Goal: Task Accomplishment & Management: Complete application form

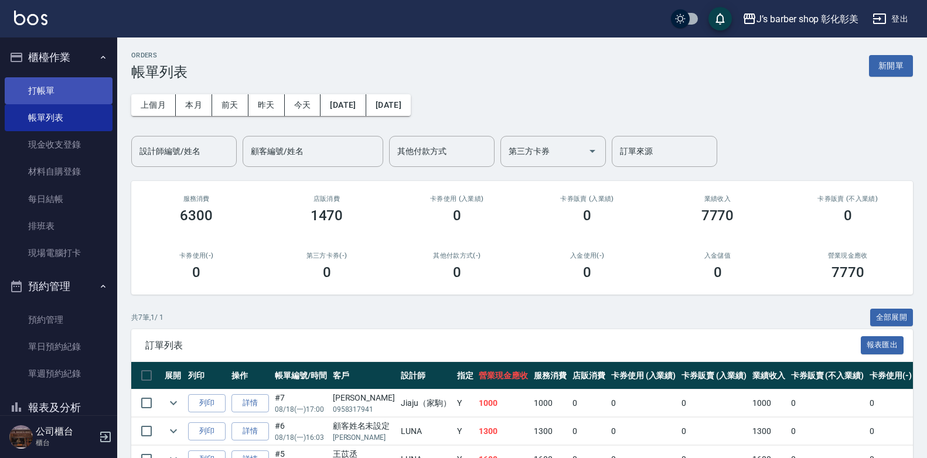
click at [70, 88] on link "打帳單" at bounding box center [59, 90] width 108 height 27
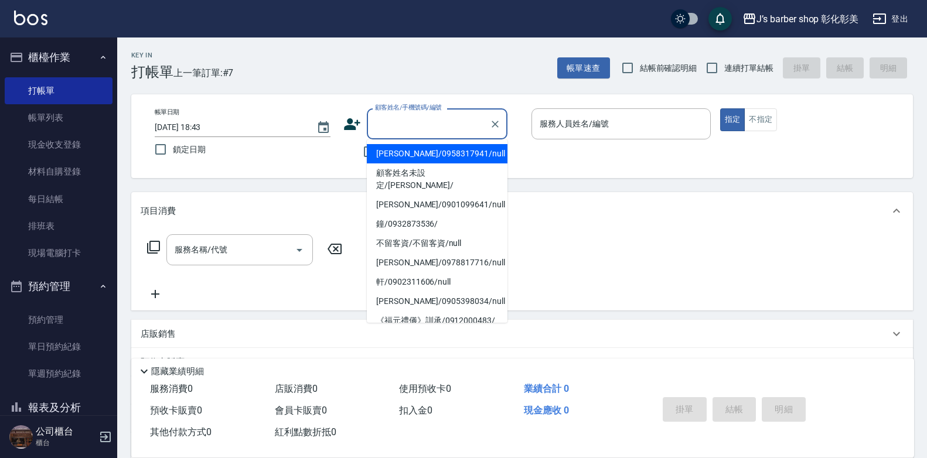
click at [442, 129] on input "顧客姓名/手機號碼/編號" at bounding box center [428, 124] width 112 height 21
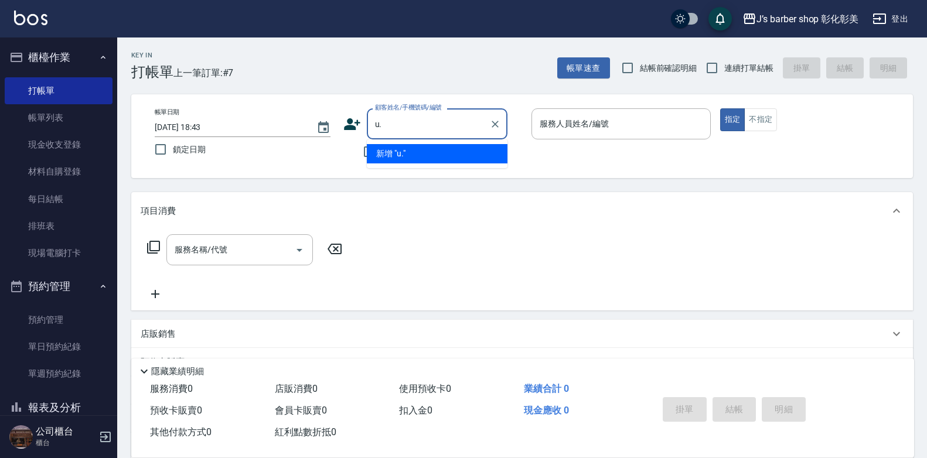
type input "u"
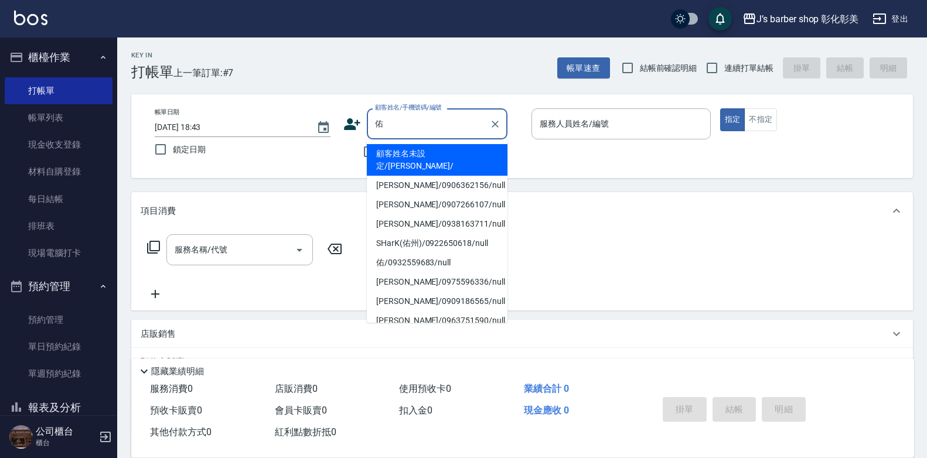
click at [465, 125] on input "佑" at bounding box center [428, 124] width 112 height 21
type input "佑"
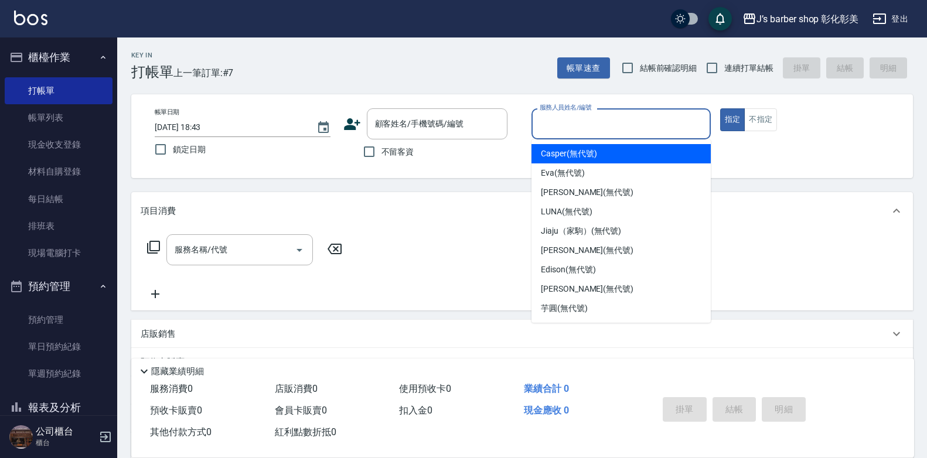
click at [631, 125] on input "服務人員姓名/編號" at bounding box center [621, 124] width 169 height 21
click at [431, 113] on div "顧客姓名/手機號碼/編號" at bounding box center [437, 123] width 141 height 31
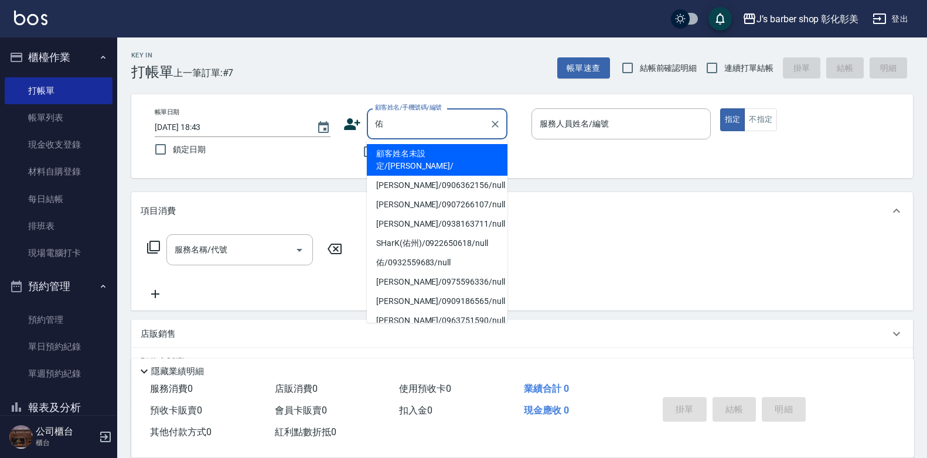
click at [441, 125] on input "佑" at bounding box center [428, 124] width 112 height 21
click at [442, 125] on input "佑" at bounding box center [428, 124] width 112 height 21
click at [456, 121] on input "佑" at bounding box center [428, 124] width 112 height 21
type input "佑"
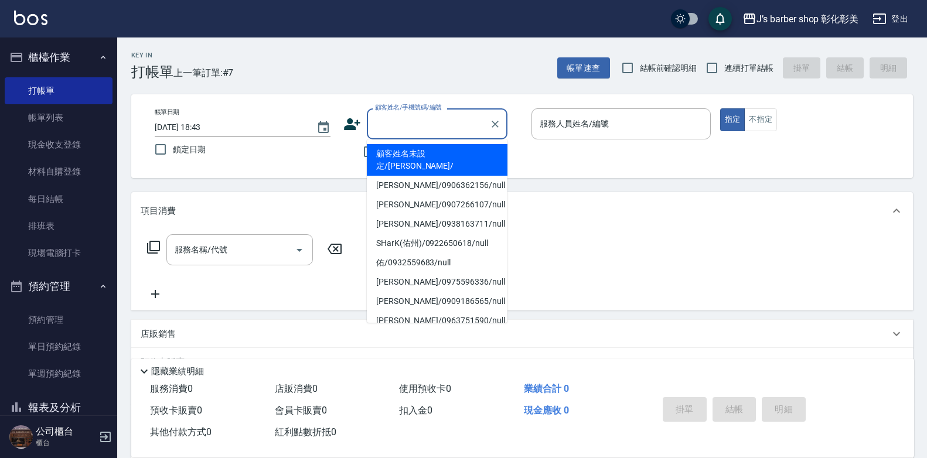
click at [349, 127] on icon at bounding box center [352, 124] width 16 height 12
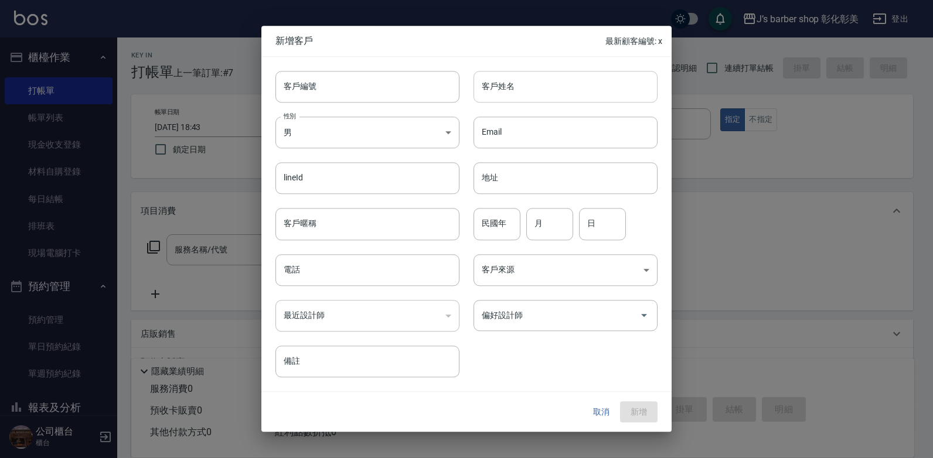
click at [522, 98] on input "客戶姓名" at bounding box center [565, 87] width 184 height 32
click at [525, 88] on input "佑" at bounding box center [565, 87] width 184 height 32
type input "佑"
click at [352, 265] on input "電話" at bounding box center [367, 270] width 184 height 32
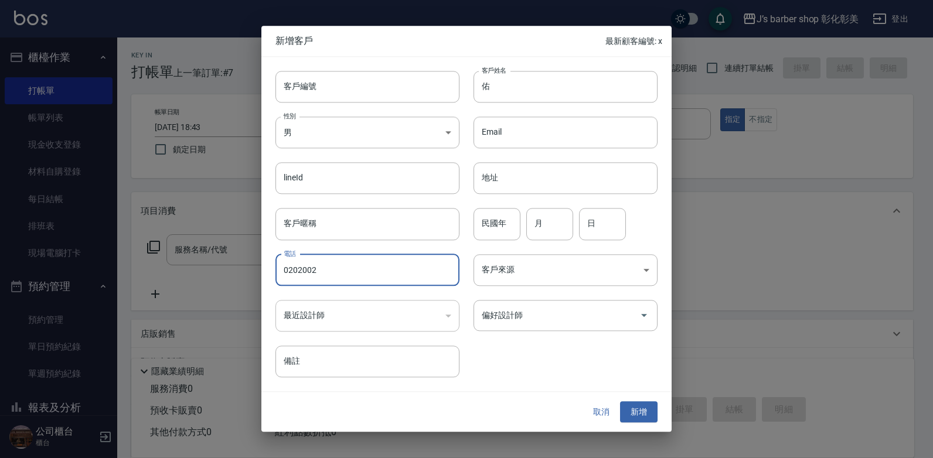
type input "0202002"
click at [670, 410] on div "取消 新增" at bounding box center [466, 412] width 410 height 40
click at [636, 411] on button "新增" at bounding box center [638, 412] width 37 height 22
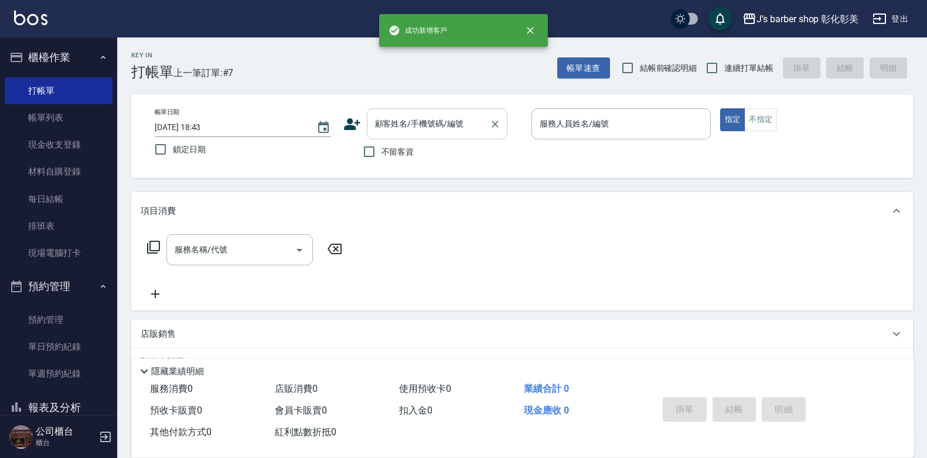
click at [445, 136] on div "顧客姓名/手機號碼/編號" at bounding box center [437, 123] width 141 height 31
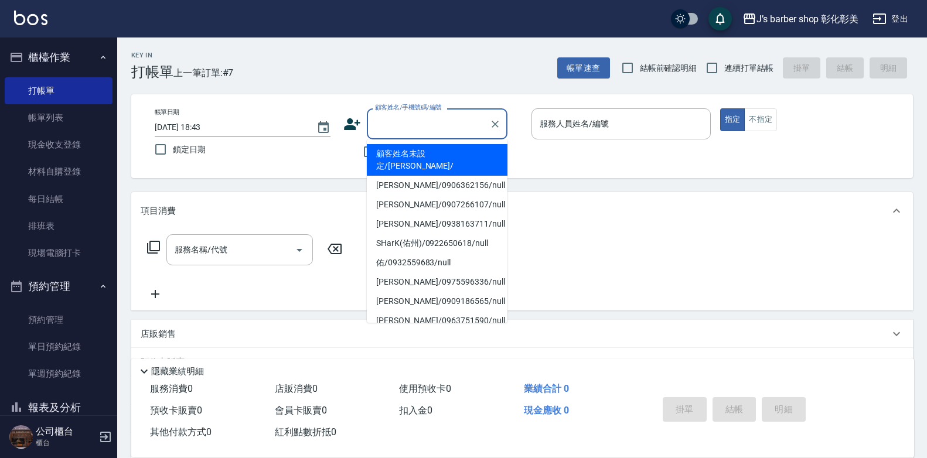
click at [436, 129] on input "顧客姓名/手機號碼/編號" at bounding box center [428, 124] width 112 height 21
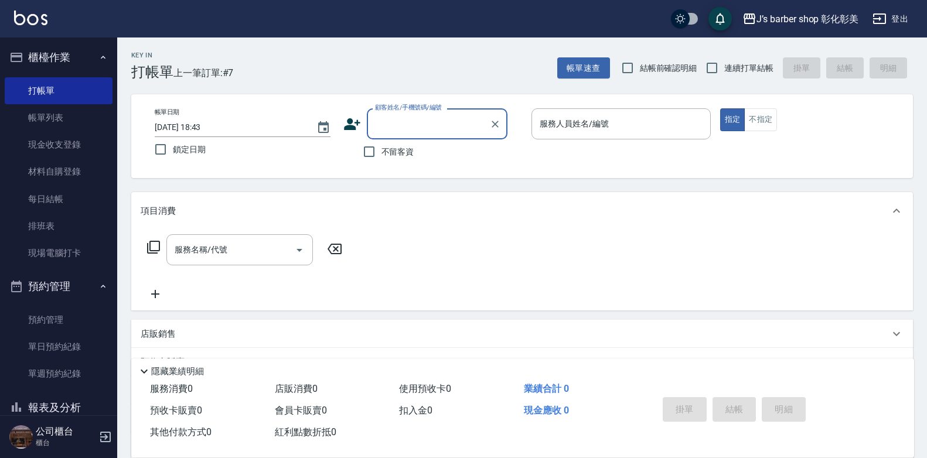
click at [436, 129] on input "顧客姓名/手機號碼/編號" at bounding box center [428, 124] width 112 height 21
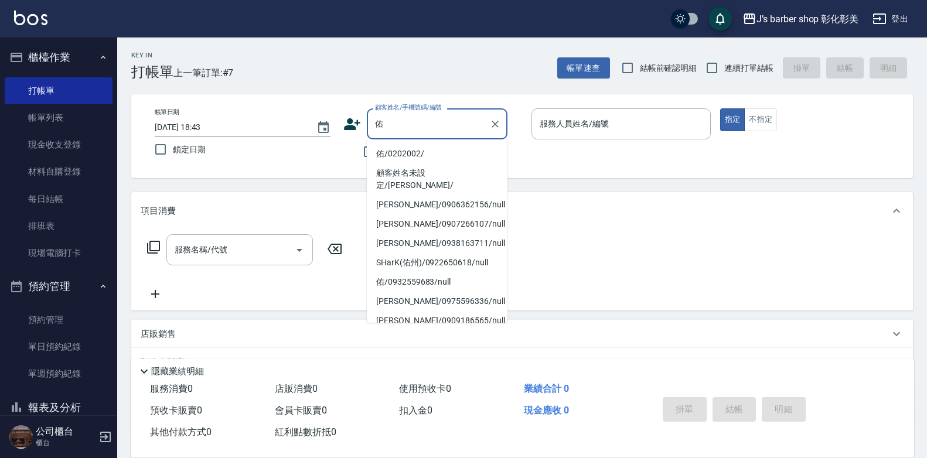
click at [427, 153] on li "佑/0202002/" at bounding box center [437, 153] width 141 height 19
type input "佑/0202002/"
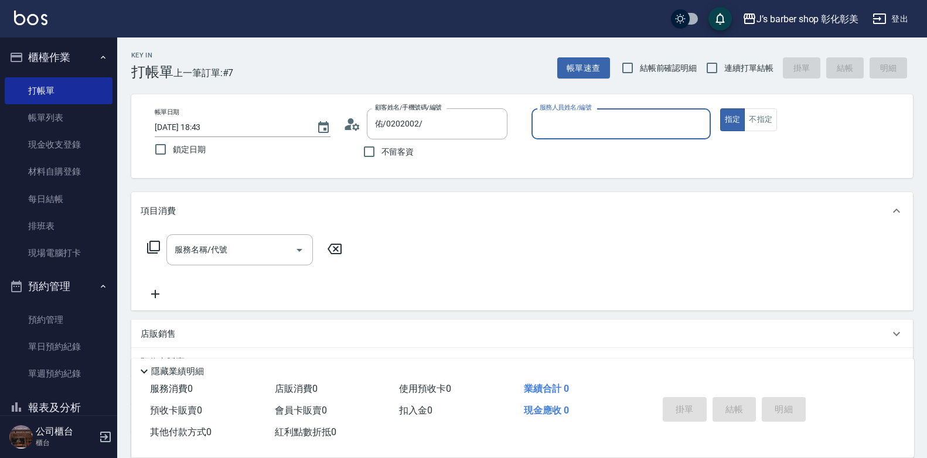
click at [542, 125] on input "服務人員姓名/編號" at bounding box center [621, 124] width 169 height 21
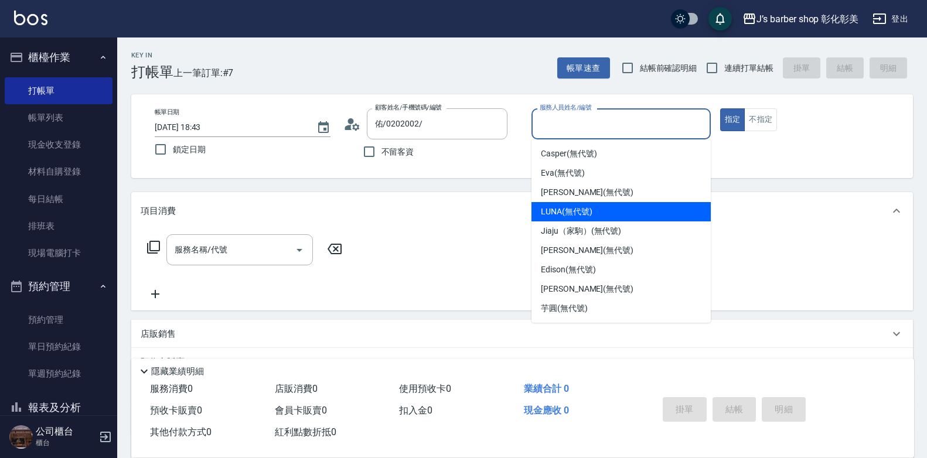
click at [558, 215] on span "LUNA (無代號)" at bounding box center [567, 212] width 52 height 12
type input "LUNA(無代號)"
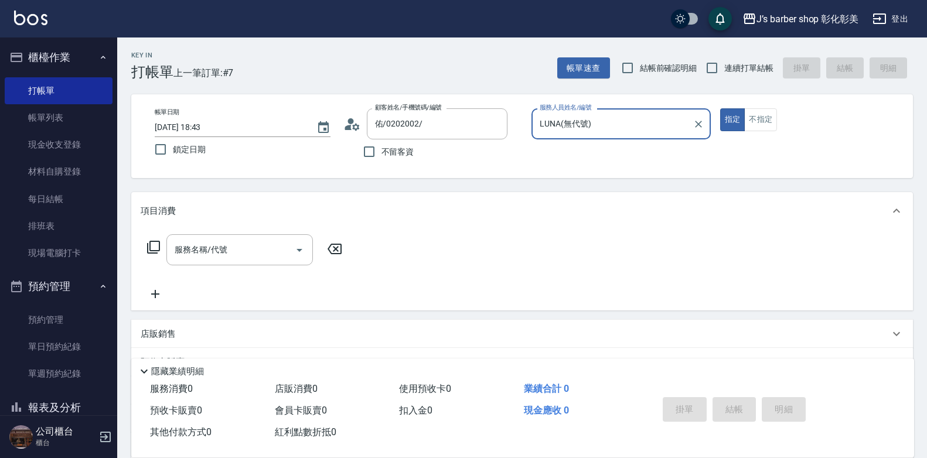
click at [355, 130] on icon at bounding box center [355, 126] width 7 height 7
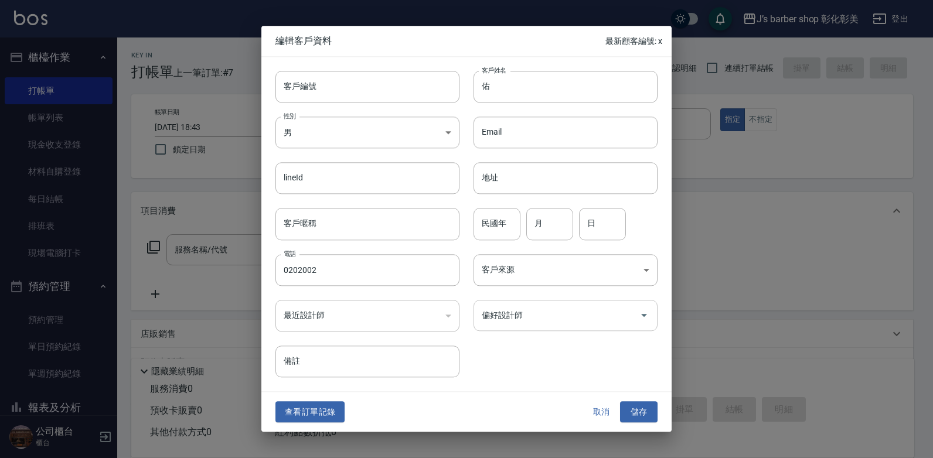
click at [579, 308] on input "偏好設計師" at bounding box center [557, 315] width 156 height 21
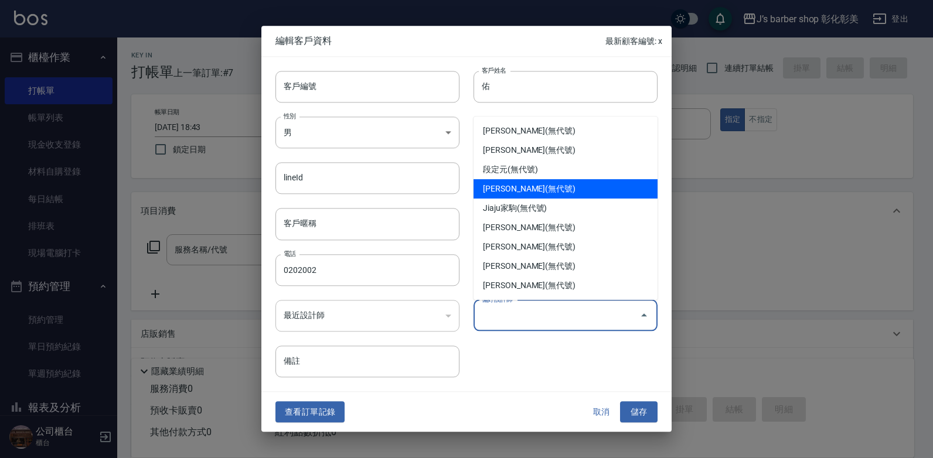
click at [534, 183] on li "[PERSON_NAME](無代號)" at bounding box center [565, 188] width 184 height 19
type input "[PERSON_NAME]"
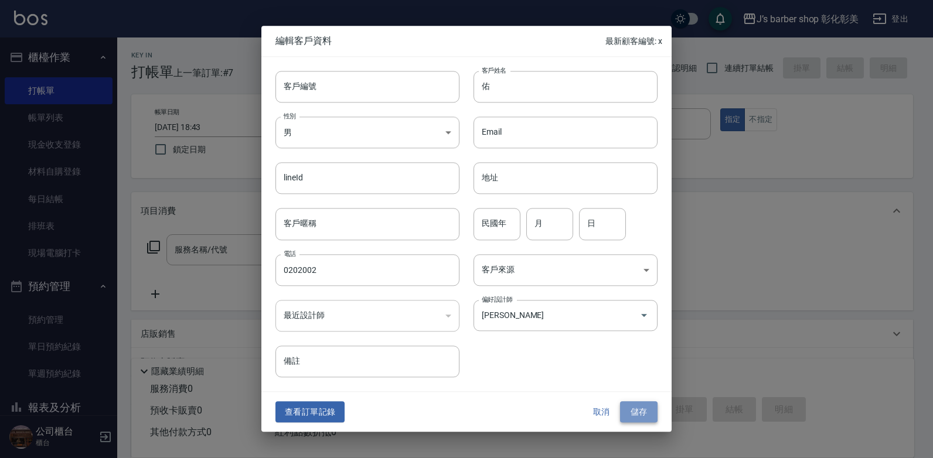
click at [640, 407] on button "儲存" at bounding box center [638, 412] width 37 height 22
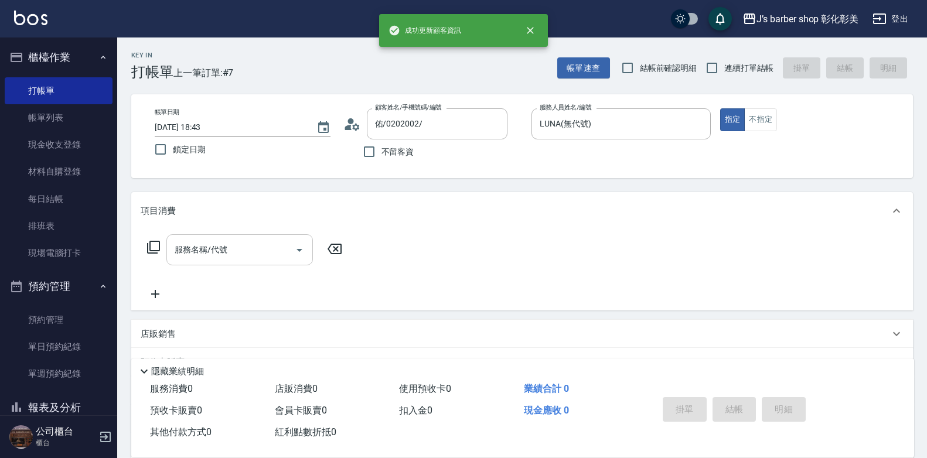
click at [248, 265] on div "服務名稱/代號" at bounding box center [239, 249] width 146 height 31
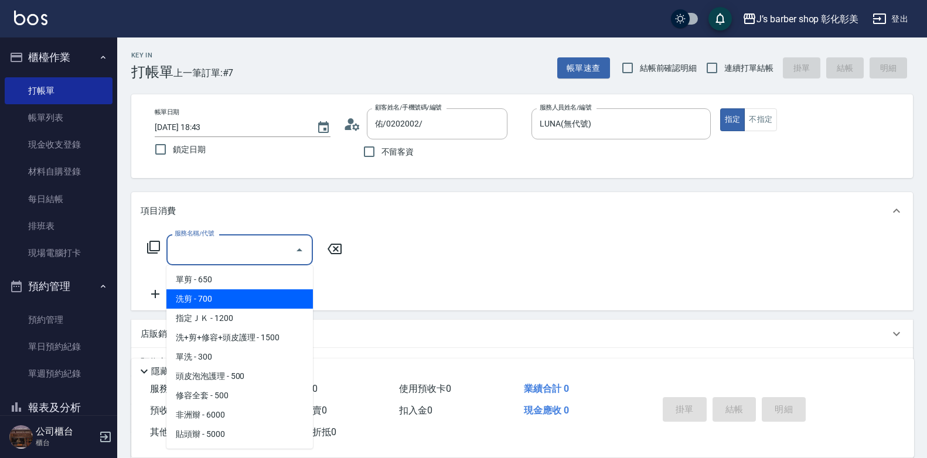
click at [256, 301] on span "洗剪 - 700" at bounding box center [239, 298] width 146 height 19
type input "洗剪(101)"
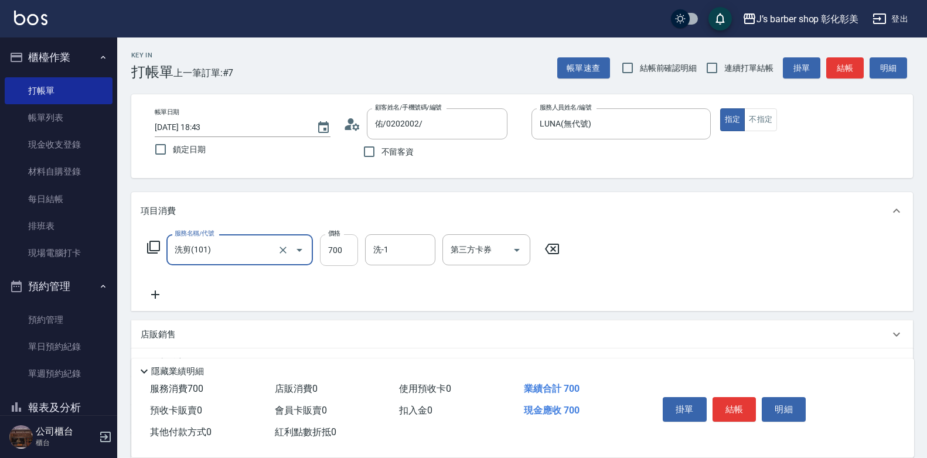
click at [347, 260] on input "700" at bounding box center [339, 250] width 38 height 32
type input "800"
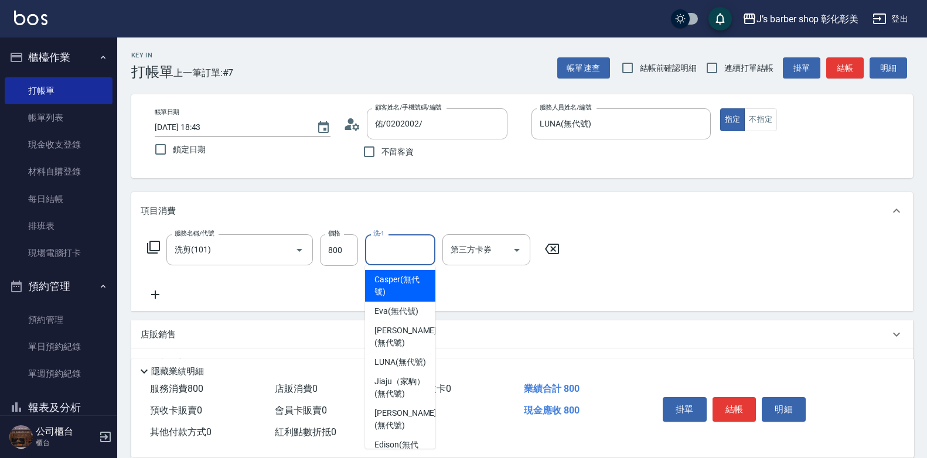
click at [378, 251] on input "洗-1" at bounding box center [400, 250] width 60 height 21
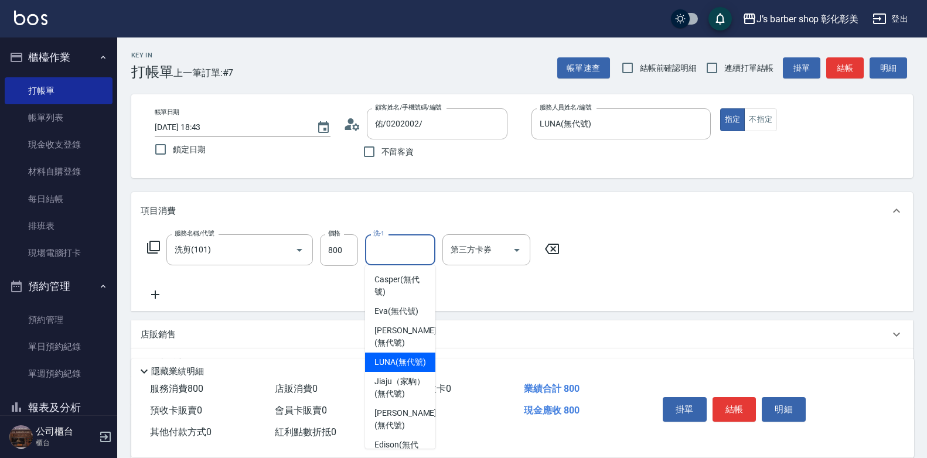
click at [390, 368] on span "LUNA (無代號)" at bounding box center [400, 362] width 52 height 12
type input "LUNA(無代號)"
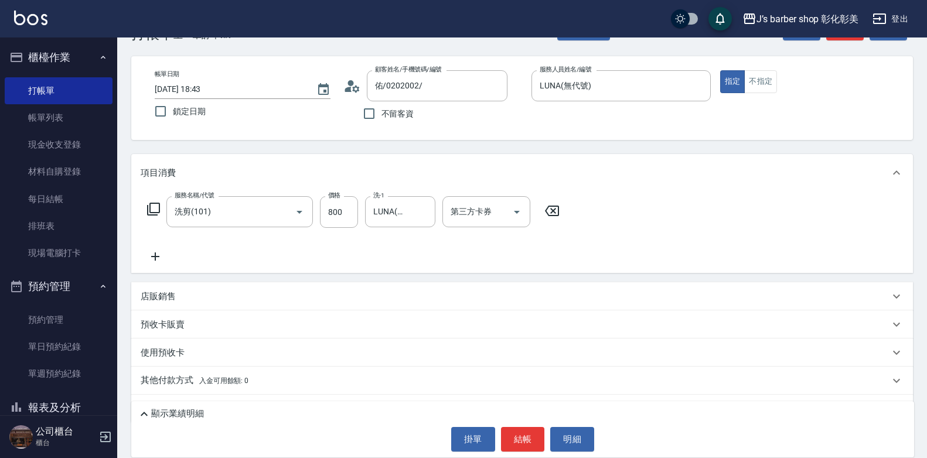
scroll to position [59, 0]
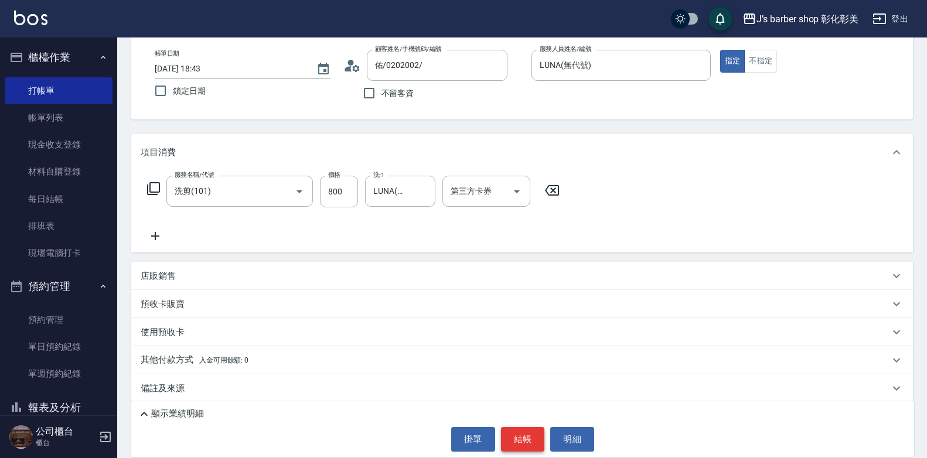
click at [528, 435] on button "結帳" at bounding box center [523, 439] width 44 height 25
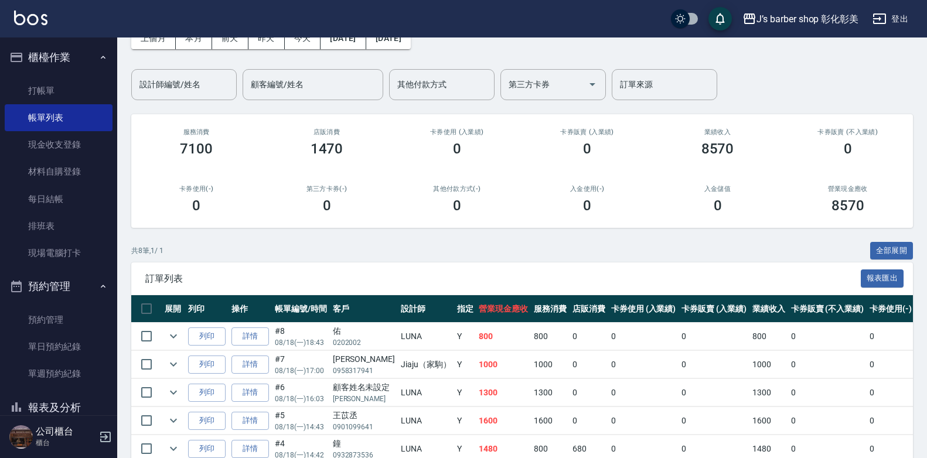
scroll to position [35, 0]
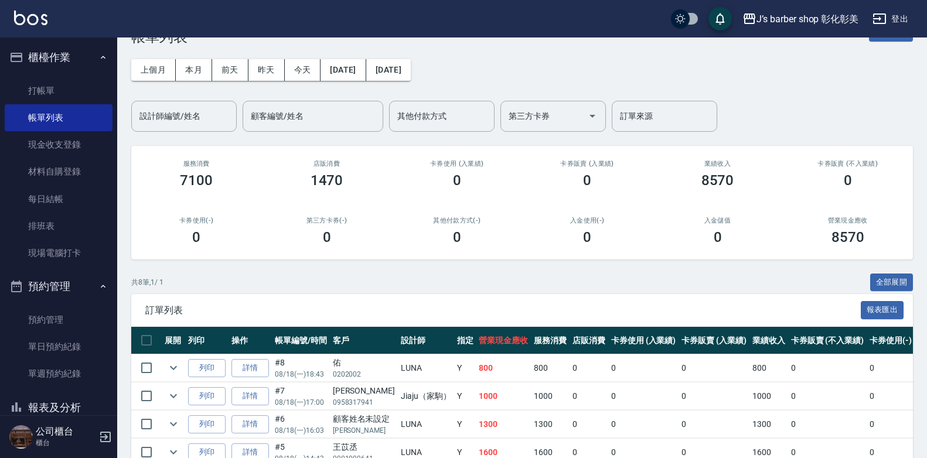
click at [172, 117] on div "設計師編號/姓名 設計師編號/姓名" at bounding box center [183, 116] width 105 height 31
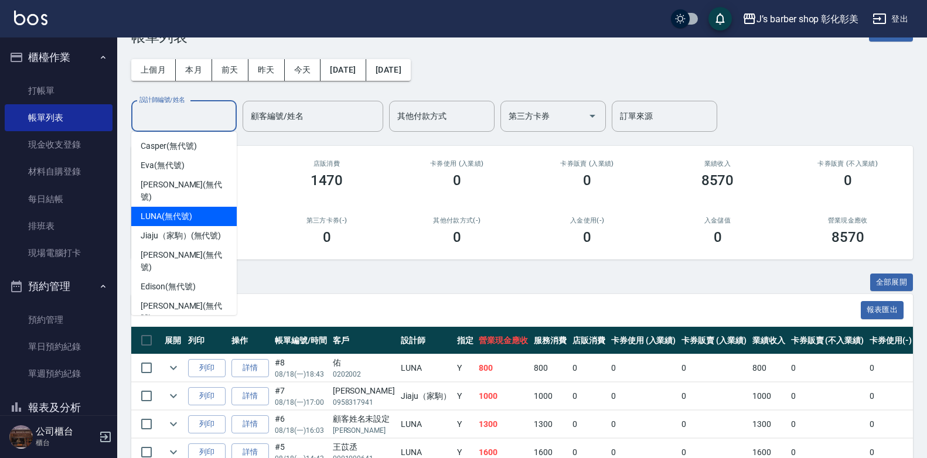
click at [205, 207] on div "LUNA (無代號)" at bounding box center [183, 216] width 105 height 19
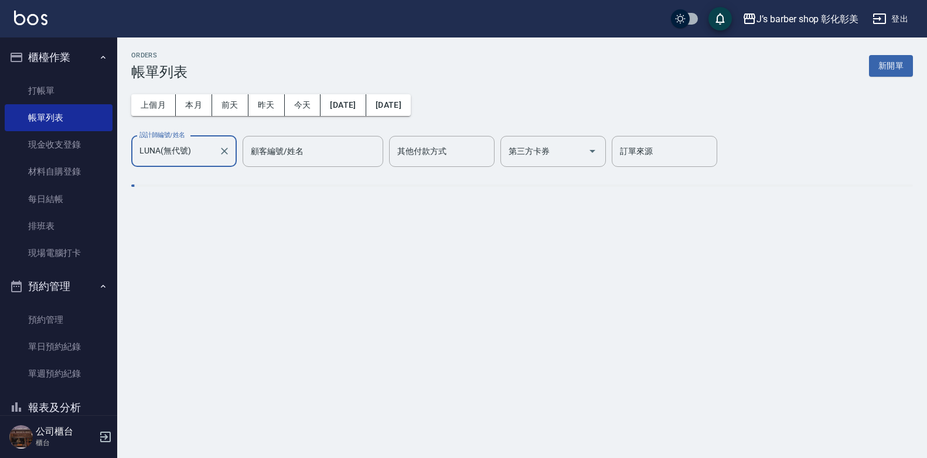
type input "LUNA(無代號)"
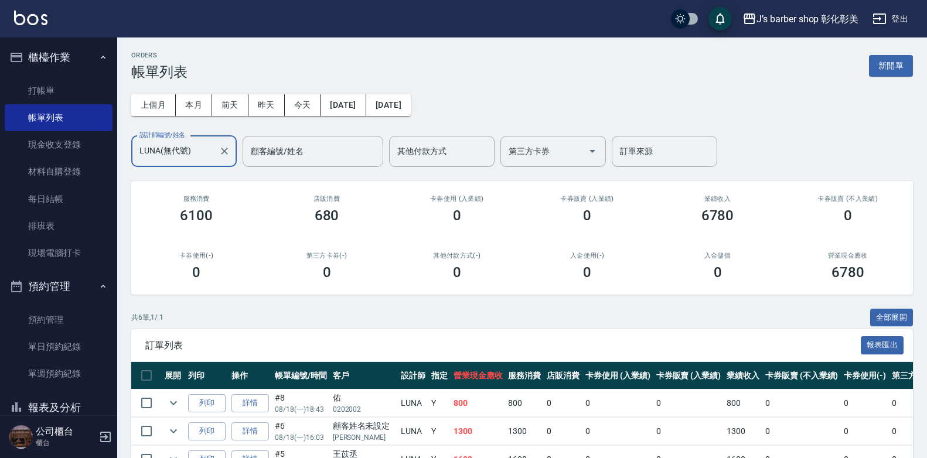
click at [231, 157] on div "LUNA(無代號) 設計師編號/姓名" at bounding box center [183, 151] width 105 height 31
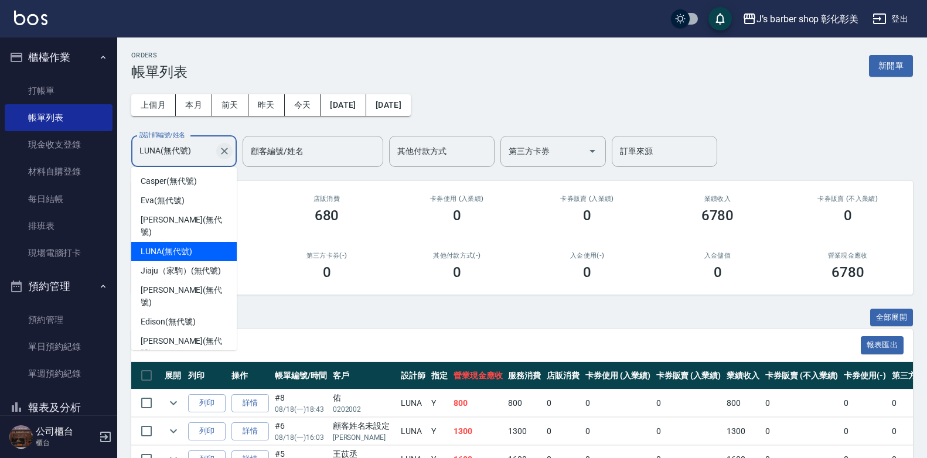
click at [226, 155] on icon "Clear" at bounding box center [224, 151] width 12 height 12
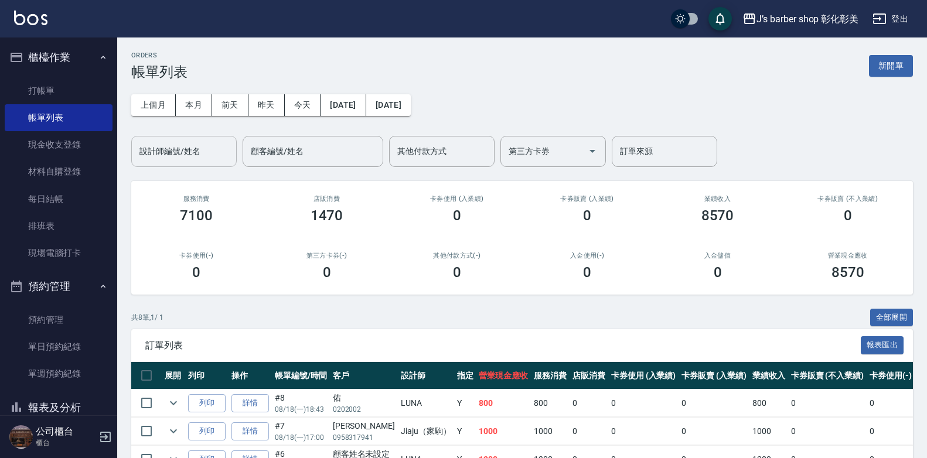
click at [241, 130] on div "上個月 本月 [DATE] [DATE] [DATE] [DATE] [DATE] 設計師編號/姓名 設計師編號/姓名 顧客編號/姓名 顧客編號/姓名 其他付…" at bounding box center [521, 123] width 781 height 87
